Goal: Transaction & Acquisition: Book appointment/travel/reservation

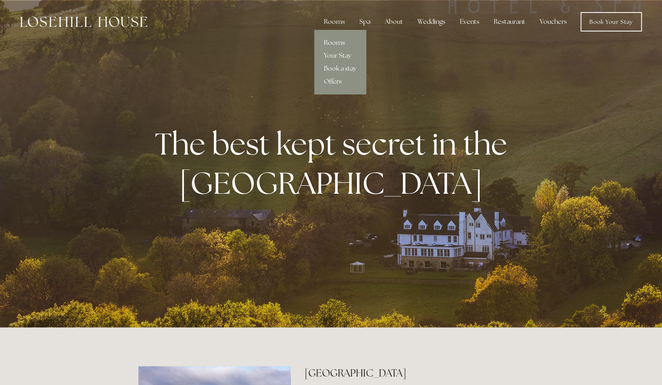
click at [338, 40] on link "Rooms" at bounding box center [340, 42] width 52 height 13
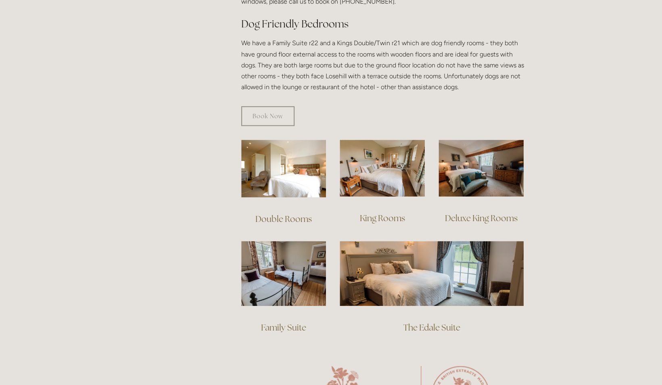
scroll to position [454, 0]
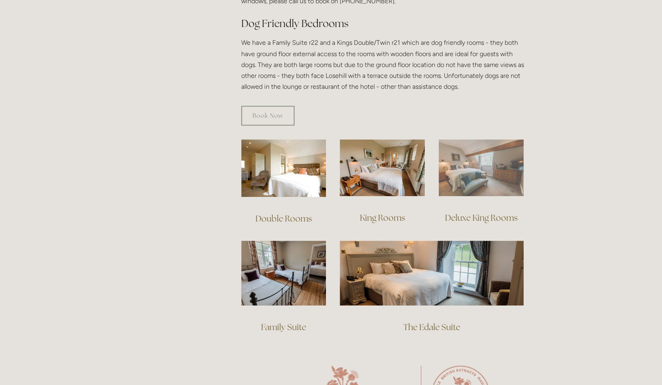
click at [475, 158] on img at bounding box center [481, 167] width 85 height 57
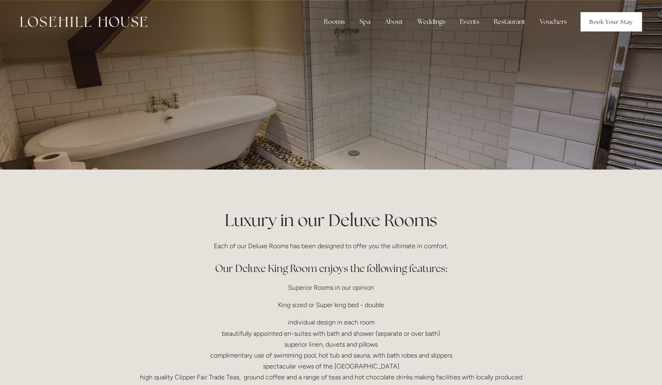
click at [609, 18] on link "Book Your Stay" at bounding box center [611, 21] width 61 height 19
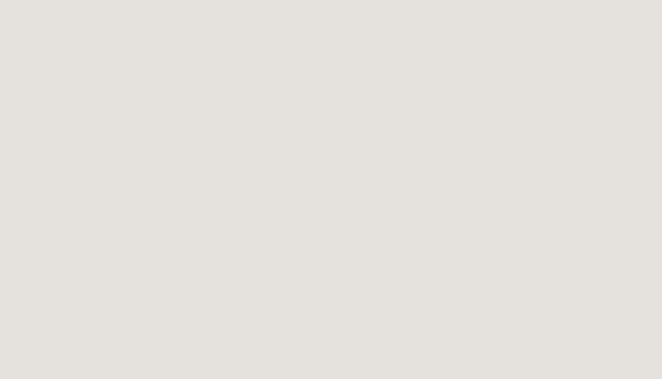
scroll to position [227, 0]
